Goal: Information Seeking & Learning: Learn about a topic

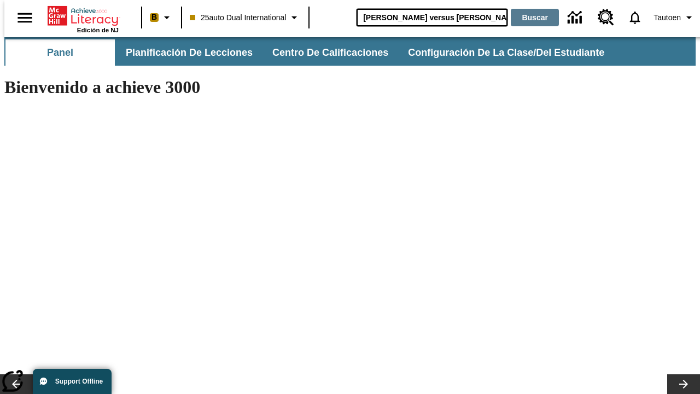
type input "[PERSON_NAME] versus [PERSON_NAME]"
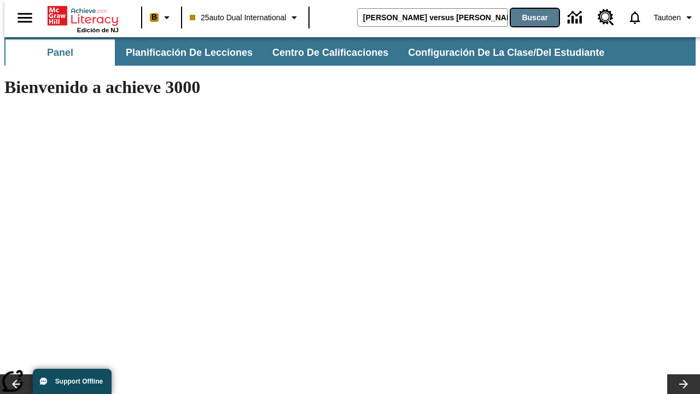
click at [527, 17] on button "Buscar" at bounding box center [534, 17] width 48 height 17
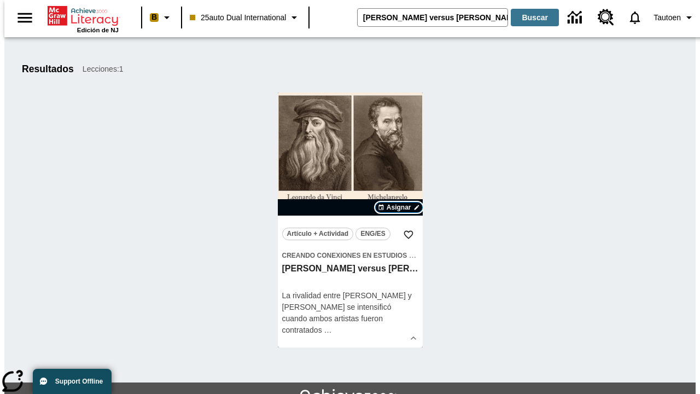
click at [398, 207] on span "Asignar" at bounding box center [398, 207] width 25 height 10
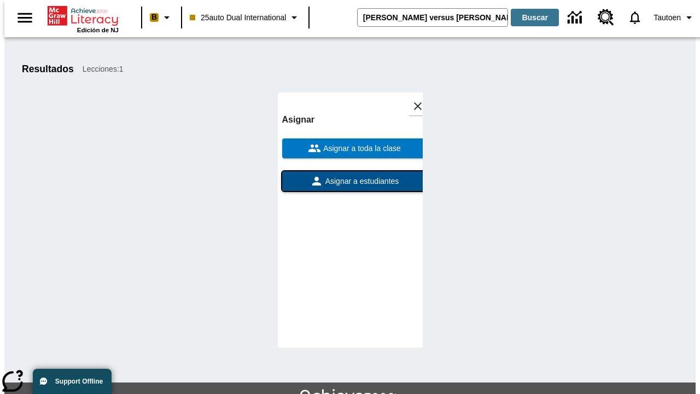
click at [350, 175] on span "Asignar a estudiantes" at bounding box center [361, 180] width 76 height 11
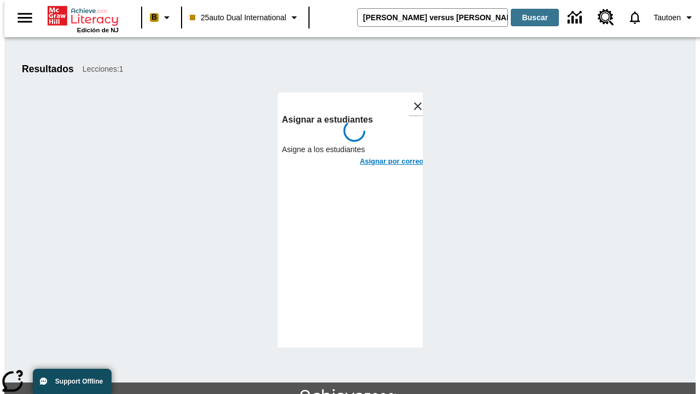
scroll to position [60, 0]
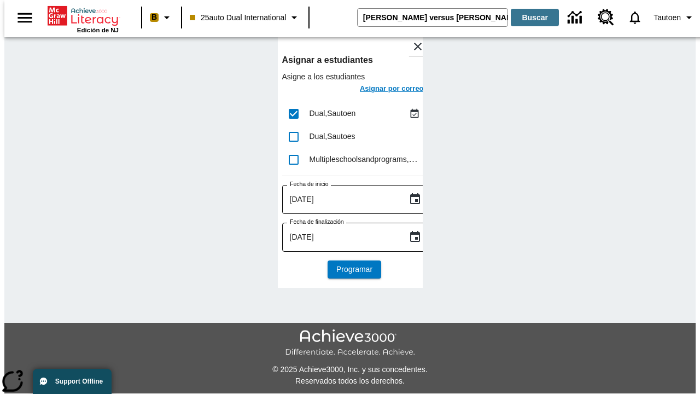
click at [382, 90] on h6 "Asignar por correo" at bounding box center [392, 89] width 64 height 13
